Goal: Manage account settings

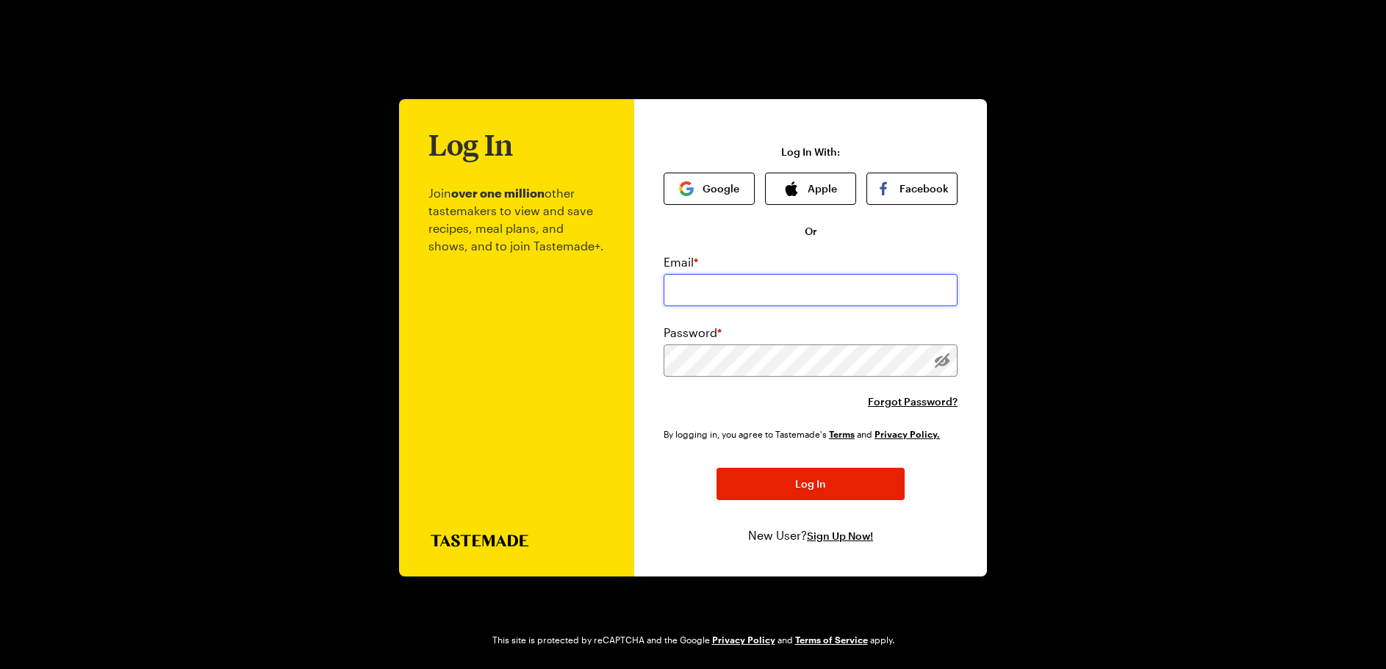
click at [768, 292] on input "email" at bounding box center [810, 290] width 294 height 32
type input "[PERSON_NAME][EMAIL_ADDRESS][PERSON_NAME][DOMAIN_NAME]"
click at [777, 486] on button "Log In" at bounding box center [810, 484] width 188 height 32
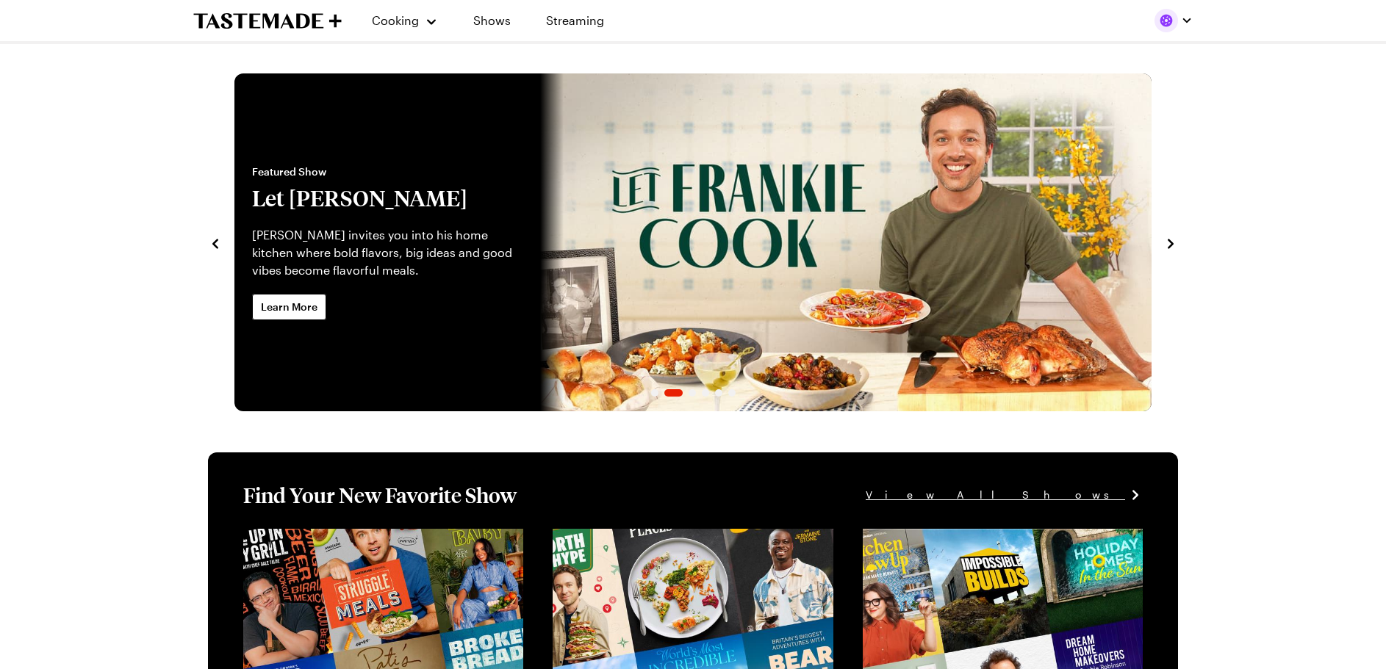
click at [1176, 26] on div at bounding box center [1173, 21] width 38 height 24
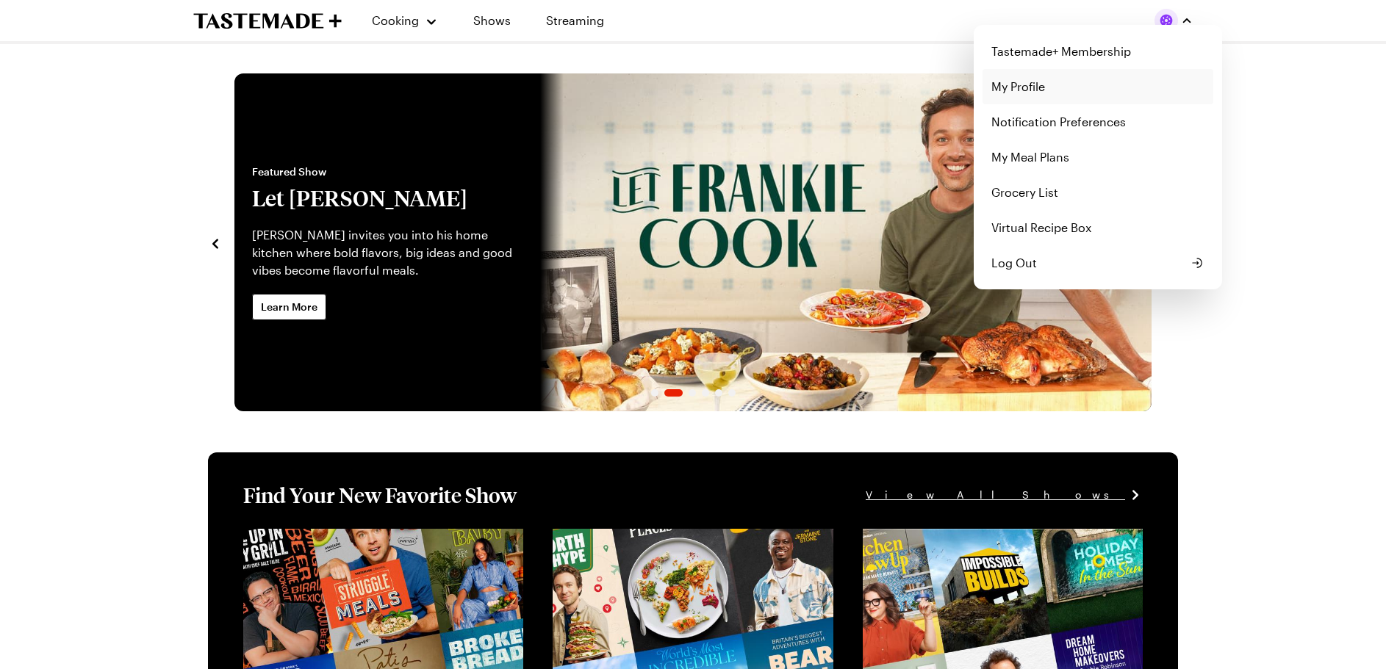
click at [1051, 93] on link "My Profile" at bounding box center [1097, 86] width 231 height 35
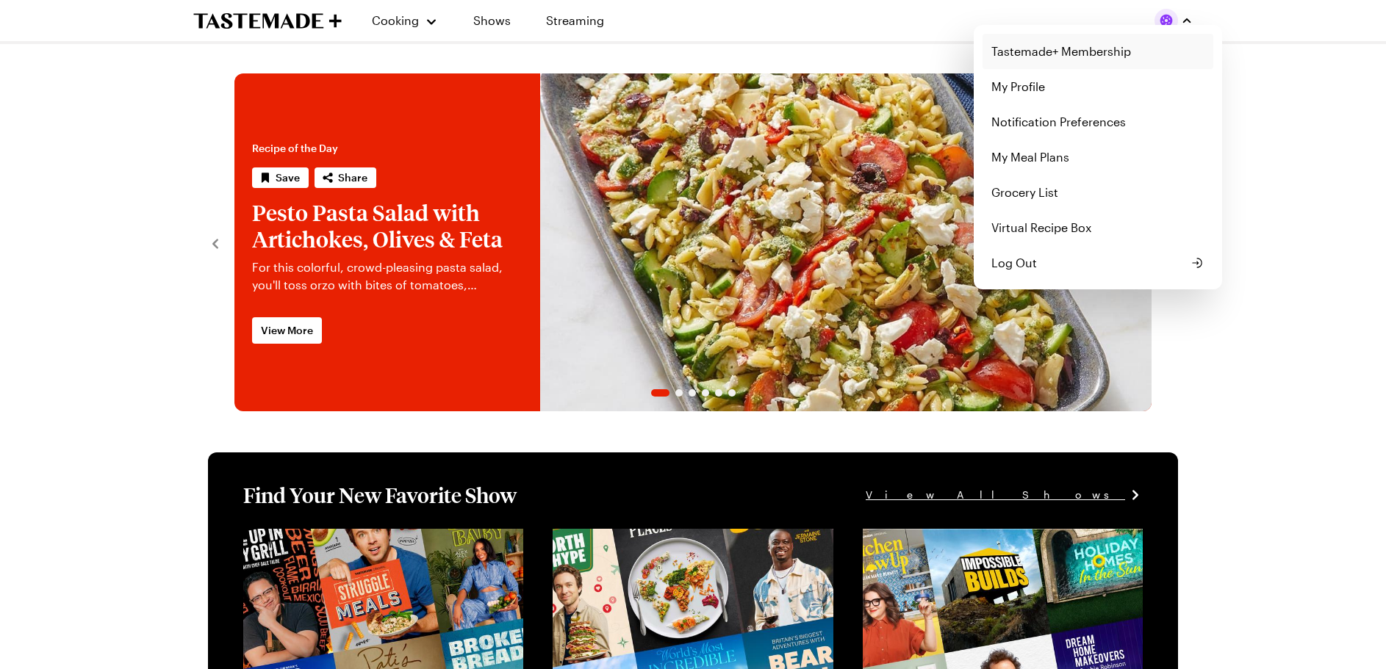
click at [1023, 54] on link "Tastemade+ Membership" at bounding box center [1097, 51] width 231 height 35
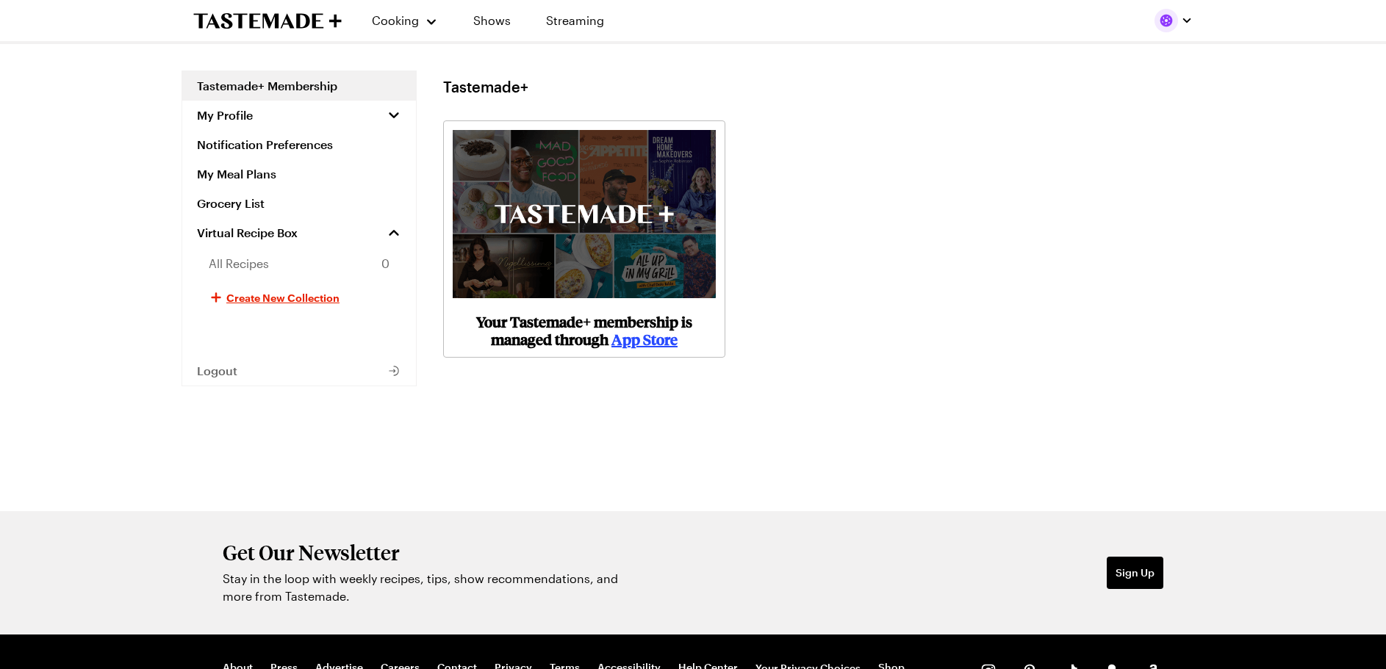
click at [630, 314] on p "Your Tastemade+ membership is managed through App Store" at bounding box center [584, 330] width 263 height 35
click at [630, 342] on link "App Store" at bounding box center [644, 339] width 66 height 20
click at [1201, 192] on div "Your Tastemade+ membership is managed through App Store" at bounding box center [823, 238] width 761 height 237
click at [602, 422] on div "Tastemade+ Your Tastemade+ membership is managed through App Store" at bounding box center [823, 291] width 761 height 441
click at [248, 109] on span "My Profile" at bounding box center [225, 115] width 56 height 15
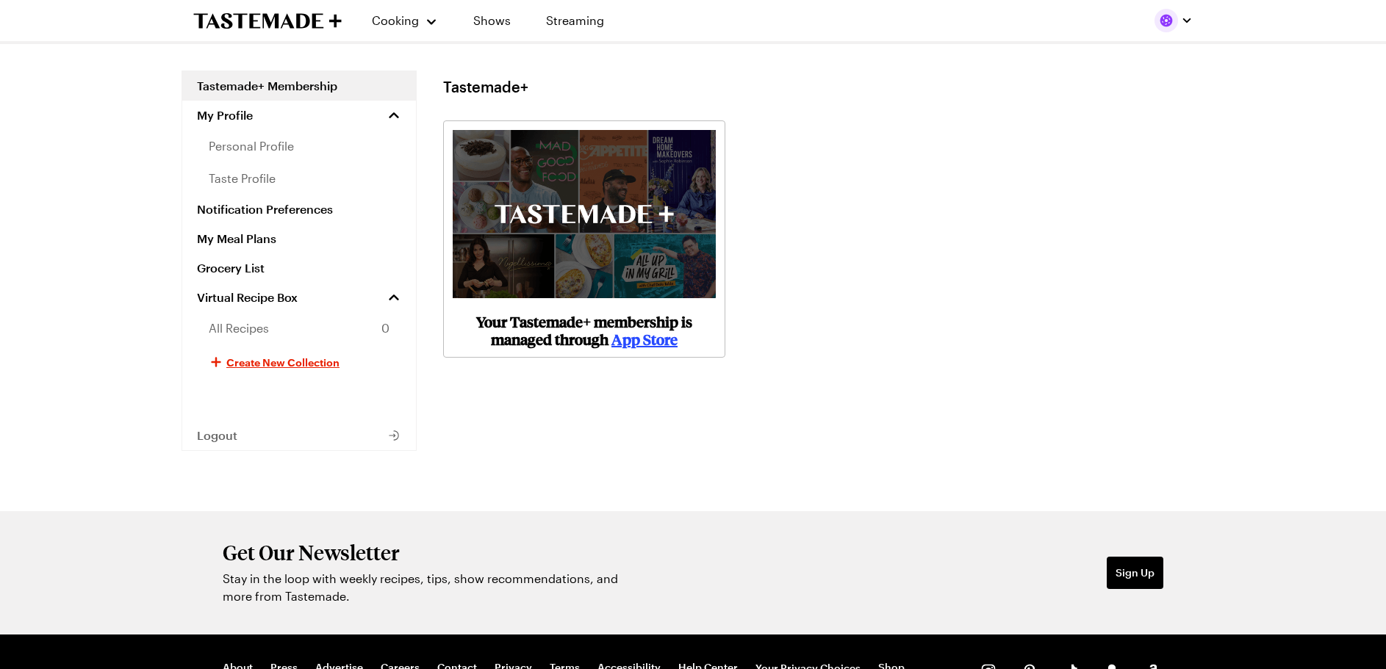
click at [278, 16] on icon "To Tastemade Home Page" at bounding box center [236, 20] width 85 height 15
